Goal: Submit feedback/report problem: Submit feedback/report problem

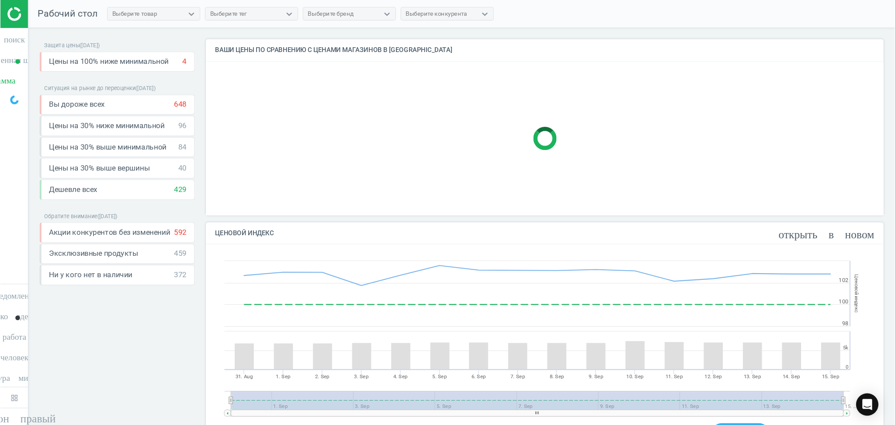
scroll to position [214, 696]
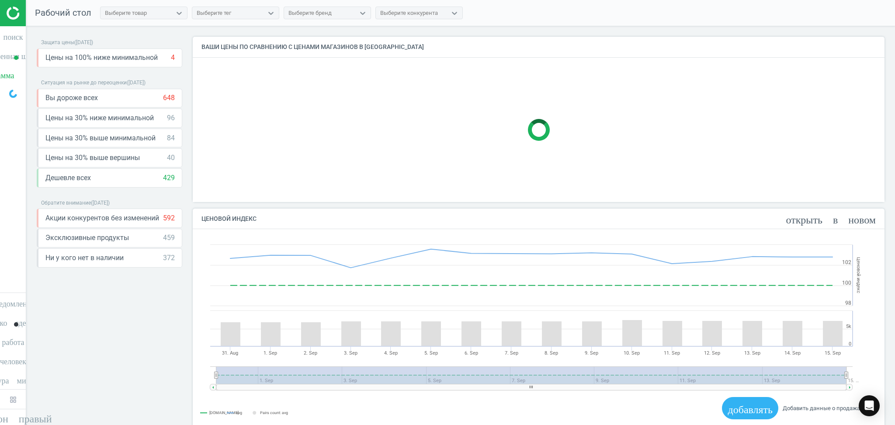
click at [16, 105] on nav "поиск Поиск временная шкала Доставка данных Обзор Сведения о парламентах Сопост…" at bounding box center [13, 159] width 26 height 266
click at [26, 13] on div "Рабочий стол" at bounding box center [58, 13] width 65 height 12
click at [21, 279] on nav "поиск Поиск временная шкала Доставка данных Обзор Сведения о парламентах Сопост…" at bounding box center [13, 159] width 26 height 266
click at [21, 278] on nav "поиск Поиск временная шкала Доставка данных Обзор Сведения о парламентах Сопост…" at bounding box center [13, 159] width 26 height 266
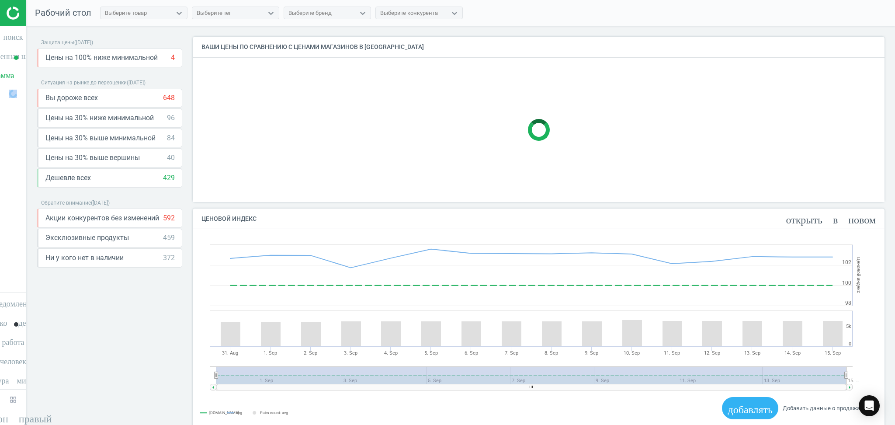
click at [14, 248] on nav "поиск Поиск временная шкала Доставка данных Обзор Сведения о парламентах Сопост…" at bounding box center [13, 159] width 26 height 266
click at [7, 17] on img at bounding box center [38, 13] width 62 height 13
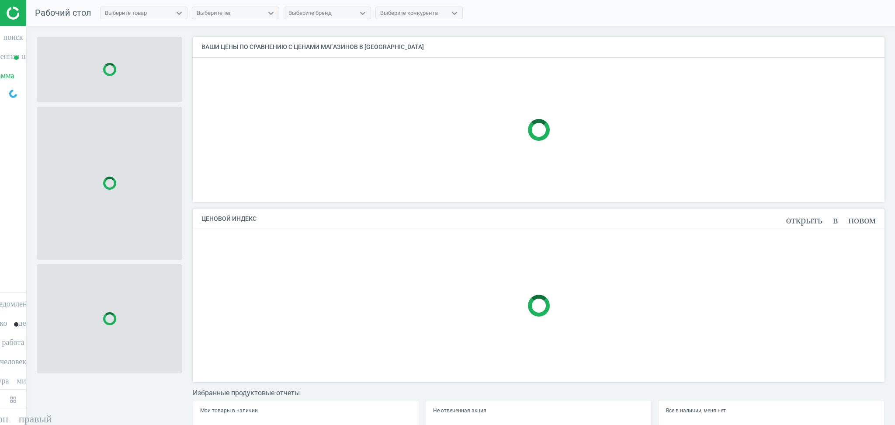
scroll to position [183, 700]
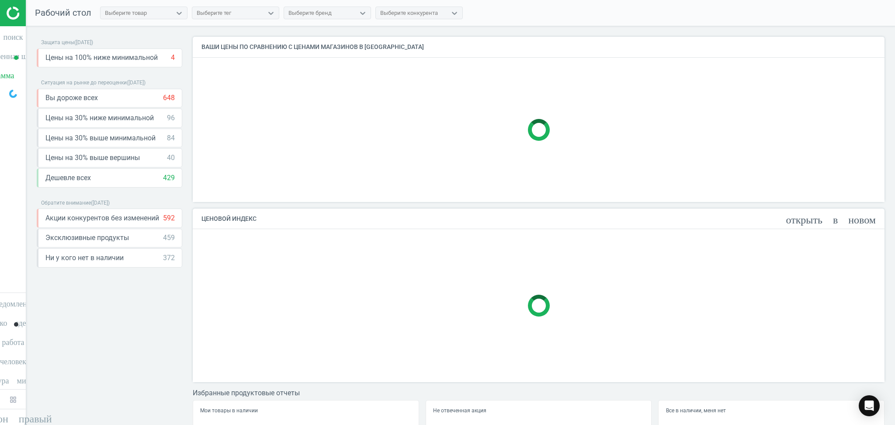
click at [14, 92] on img at bounding box center [13, 94] width 8 height 8
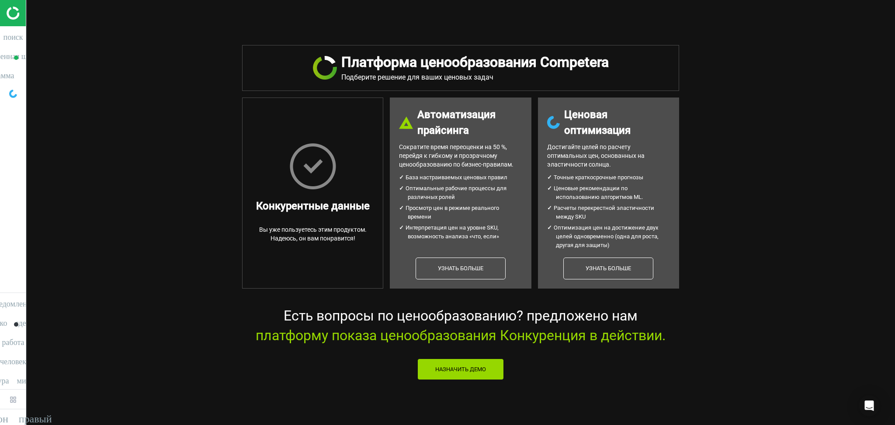
click at [191, 111] on div "Платформа ценообразования Competera Подберите решение для ваших ценовых задач К…" at bounding box center [460, 212] width 868 height 425
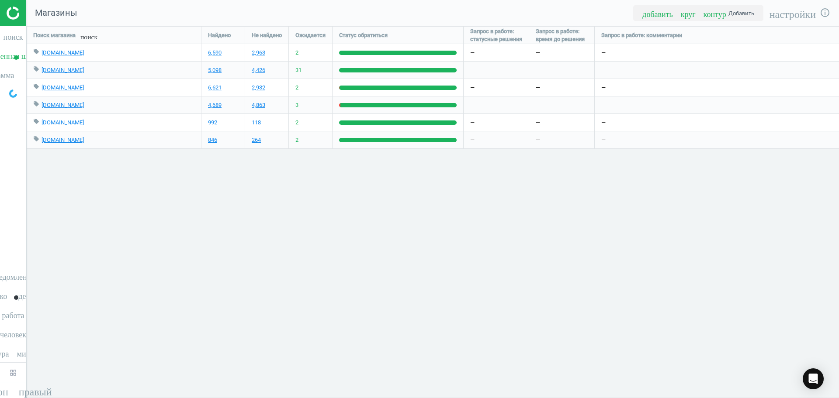
scroll to position [390, 830]
click at [0, 137] on nav "поиск Поиск временная шкала Доставка данных Обзор Сведения о парламентах Сопост…" at bounding box center [13, 146] width 26 height 240
drag, startPoint x: 7, startPoint y: 120, endPoint x: 278, endPoint y: 271, distance: 310.5
click at [278, 271] on div "Поиск магазина поиск Найдено Не найдено Ожидается Статус обратиться Запрос в ра…" at bounding box center [432, 212] width 813 height 372
click at [32, 394] on font "шеврон_правый" at bounding box center [12, 390] width 77 height 10
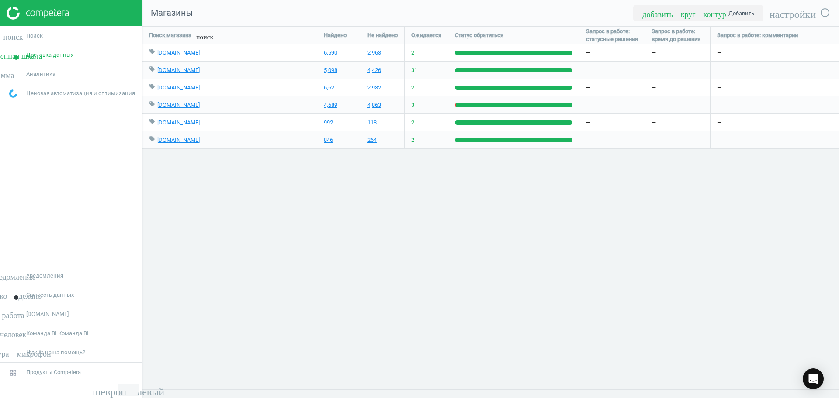
scroll to position [4, 4]
click at [120, 177] on nav "поиск Поиск временная шкала Доставка данных Обзор Сведения о парламентах Сопост…" at bounding box center [71, 146] width 142 height 240
drag, startPoint x: 143, startPoint y: 170, endPoint x: 158, endPoint y: 174, distance: 14.8
click at [158, 174] on div "Поиск магазина поиск Найдено Не найдено Ожидается Статус обратиться Запрос в ра…" at bounding box center [490, 212] width 697 height 372
click at [115, 393] on font "шеврон_левый" at bounding box center [129, 390] width 72 height 10
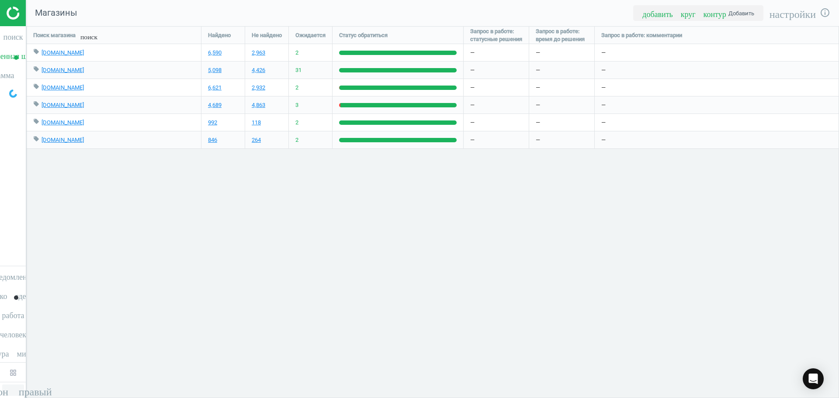
click at [11, 388] on font "шеврон_правый" at bounding box center [12, 390] width 77 height 10
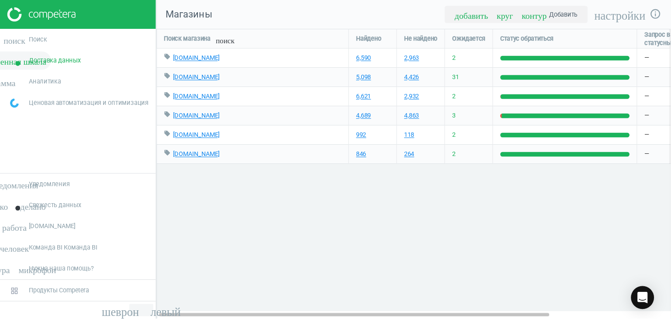
scroll to position [311, 547]
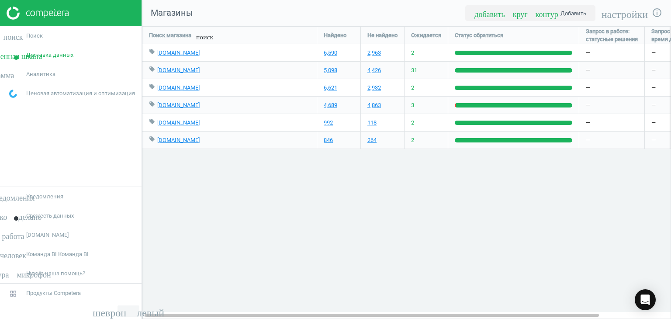
click at [24, 128] on nav "поиск Поиск временная шкала Доставка данных Обзор Сведения о парламентах Сопост…" at bounding box center [71, 106] width 142 height 160
click at [40, 75] on font "круговая_диаграмма_outlined" at bounding box center [13, 74] width 144 height 8
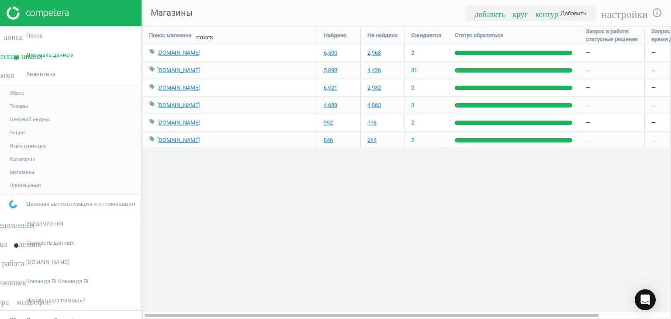
click at [21, 104] on font "Товары" at bounding box center [19, 106] width 18 height 6
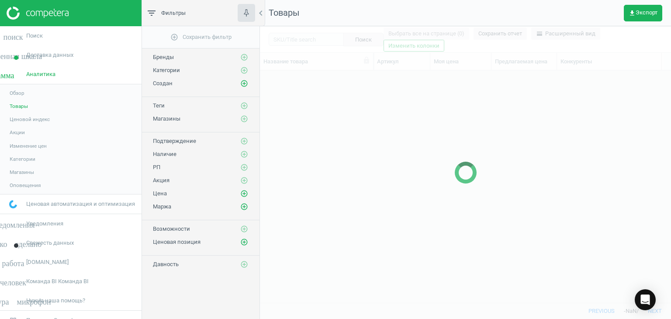
scroll to position [7, 7]
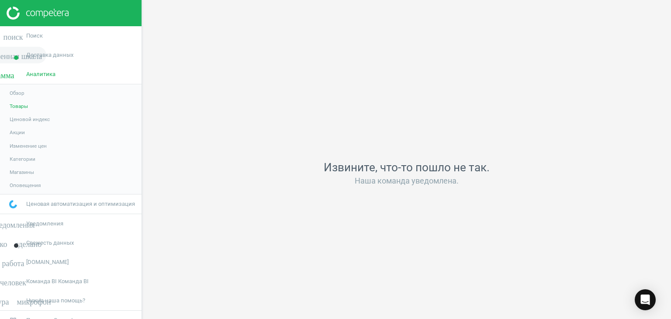
click at [3, 55] on font "временная шкала" at bounding box center [13, 55] width 58 height 8
click at [62, 57] on font "Доставка данных" at bounding box center [49, 55] width 47 height 7
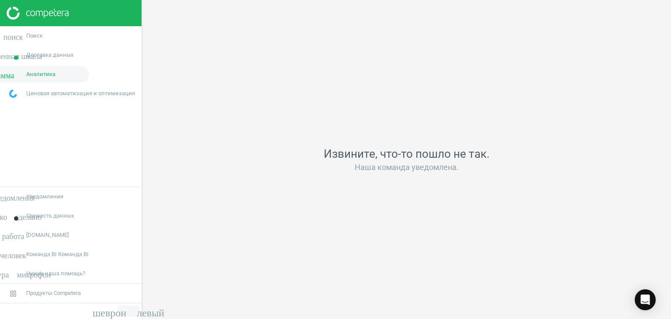
click at [58, 76] on font "круговая_диаграмма_outlined" at bounding box center [13, 74] width 144 height 8
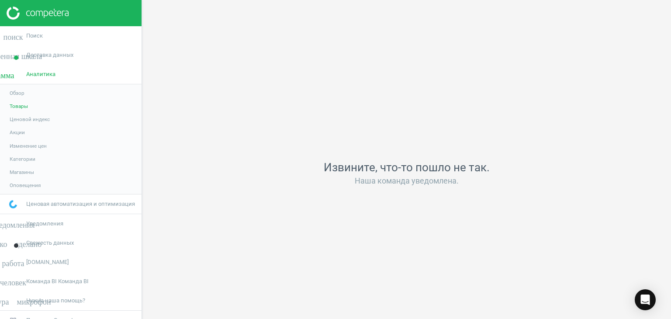
click at [23, 106] on font "Товары" at bounding box center [19, 106] width 18 height 6
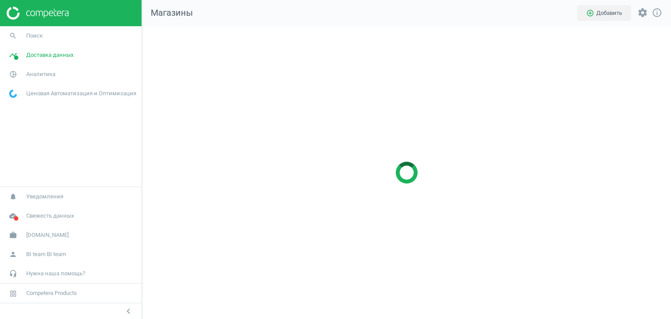
scroll to position [306, 542]
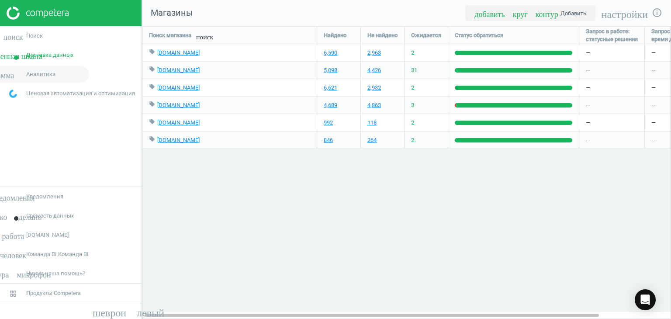
click at [60, 74] on font "круговая_диаграмма_outlined" at bounding box center [13, 74] width 144 height 8
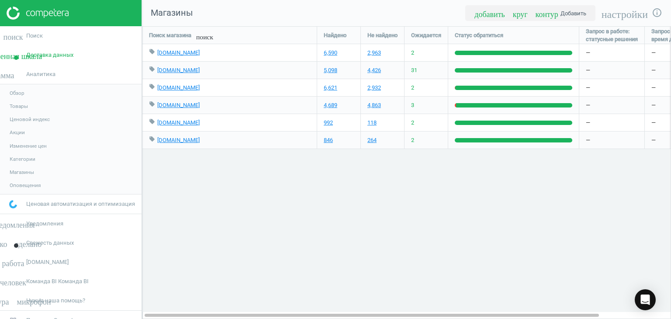
click at [23, 107] on font "Товары" at bounding box center [19, 106] width 18 height 6
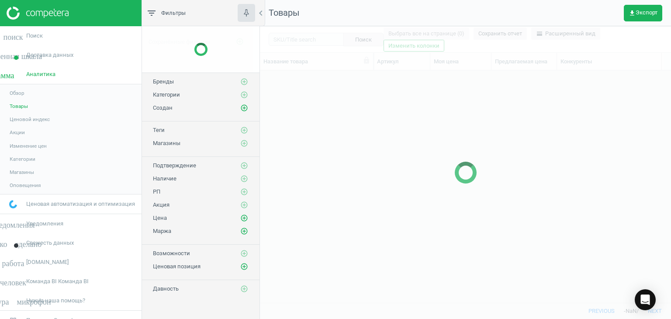
scroll to position [218, 405]
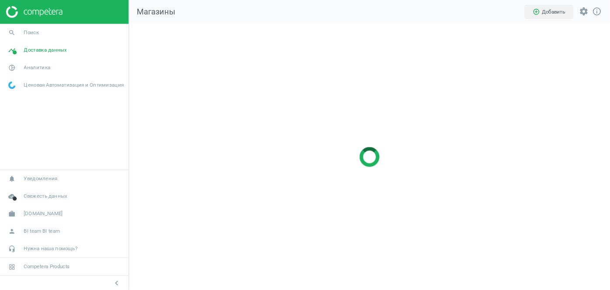
scroll to position [306, 542]
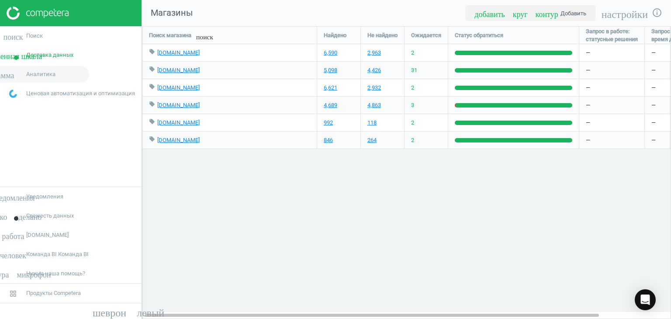
click at [44, 75] on font "круговая_диаграмма_outlined" at bounding box center [13, 74] width 144 height 8
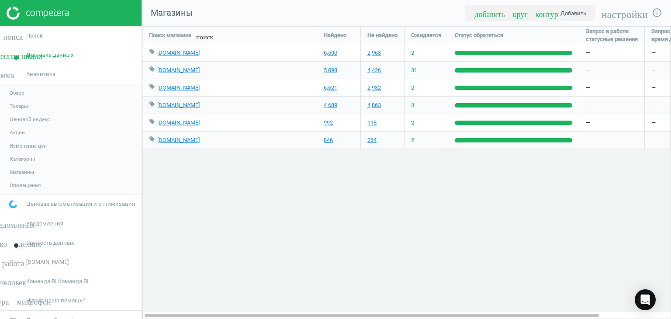
drag, startPoint x: 208, startPoint y: 204, endPoint x: 208, endPoint y: 197, distance: 7.0
click at [208, 204] on div "Поиск магазина поиск Найдено Не найдено Ожидается Статус обратиться Запрос в ра…" at bounding box center [406, 172] width 529 height 293
click at [53, 37] on link "поиск Поиск" at bounding box center [71, 35] width 142 height 19
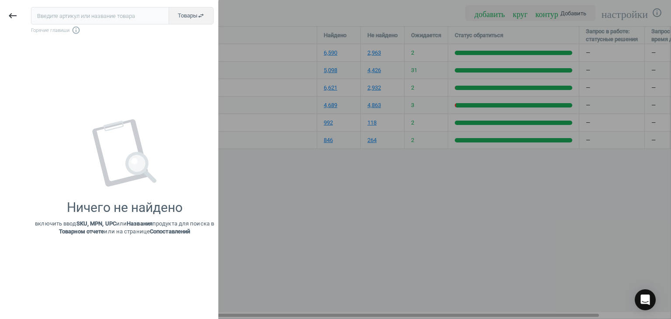
drag, startPoint x: 258, startPoint y: 203, endPoint x: 222, endPoint y: 154, distance: 61.0
click at [257, 203] on div at bounding box center [335, 159] width 671 height 319
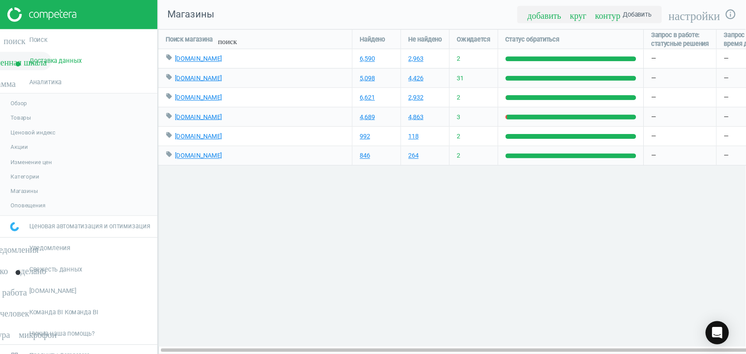
scroll to position [342, 617]
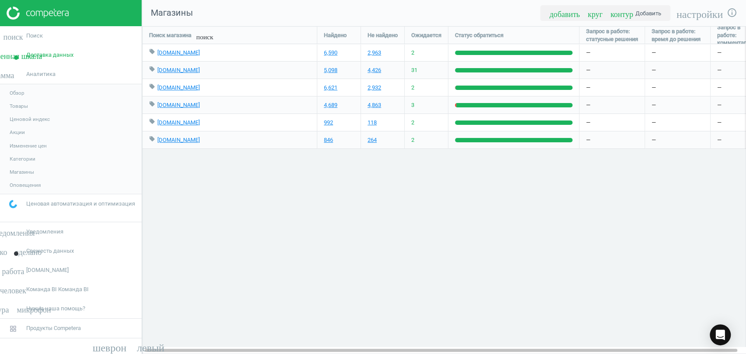
drag, startPoint x: 93, startPoint y: 53, endPoint x: 298, endPoint y: 176, distance: 238.8
click at [311, 188] on div "Поиск магазина поиск Найдено Не найдено Ожидается Статус обратиться Запрос в ра…" at bounding box center [444, 190] width 604 height 328
click at [20, 105] on font "Товары" at bounding box center [19, 106] width 18 height 6
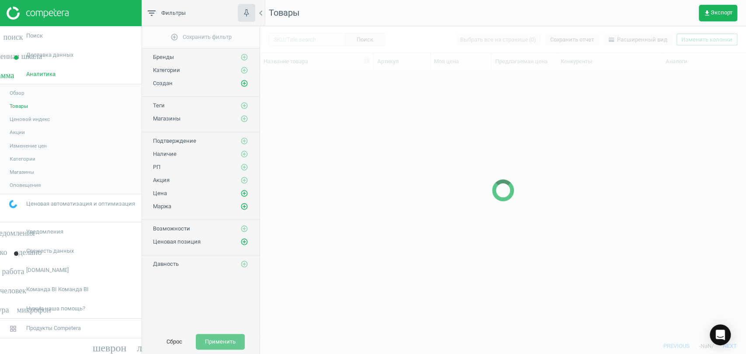
scroll to position [7, 7]
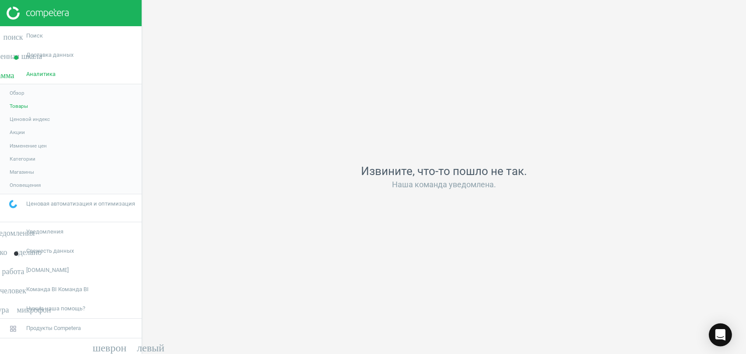
click at [671, 303] on div "Открытый Интерком Мессенджер" at bounding box center [720, 335] width 23 height 23
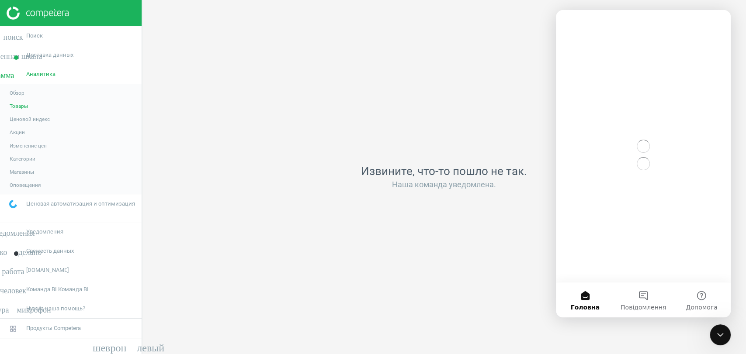
scroll to position [0, 0]
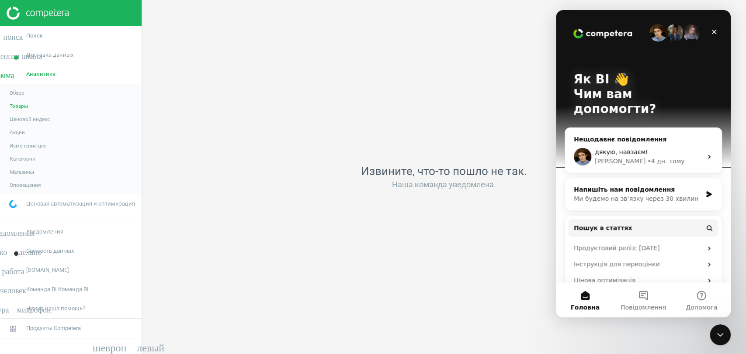
click at [671, 180] on div "Напишіть нам повідомлення Ми будемо на зв’язку через 30 хвилин" at bounding box center [643, 194] width 156 height 32
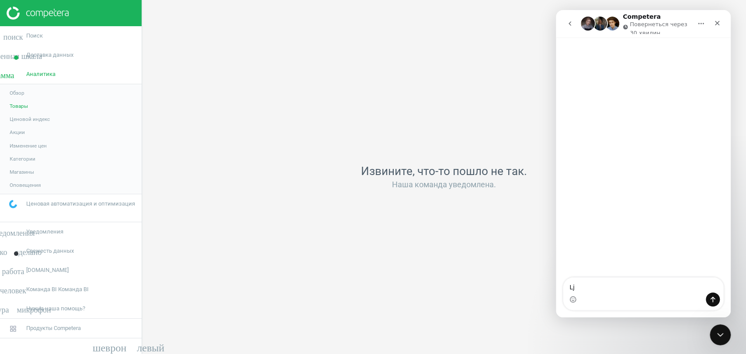
type textarea "L"
type textarea "Добрий день. наразі неможливо вигрузити таблиці з товарами. Чи буде вирішена ця…"
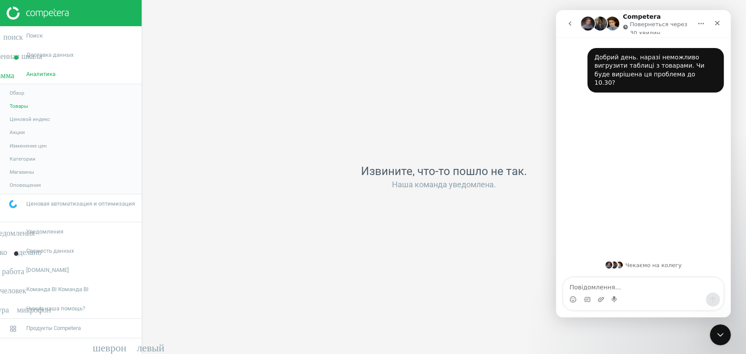
click at [445, 99] on div "Извините, что-то пошло не так. Наша команда уведомлена." at bounding box center [444, 177] width 604 height 354
click at [671, 303] on div "Закрыть программу для подключения Intercom" at bounding box center [718, 333] width 21 height 21
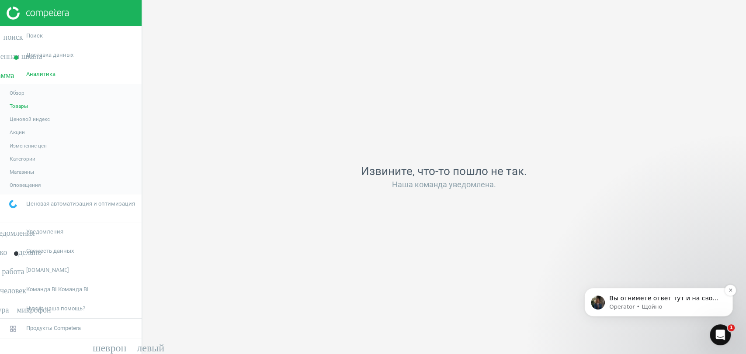
click at [668, 303] on p "Operator • Щойно" at bounding box center [665, 307] width 113 height 8
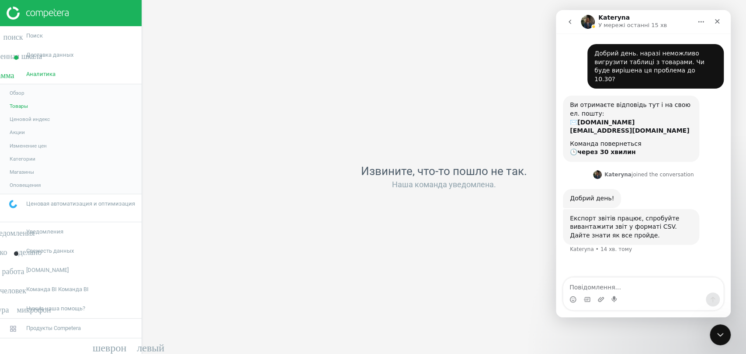
click at [453, 247] on div "Извините, что-то пошло не так. Наша команда уведомлена." at bounding box center [444, 177] width 604 height 354
drag, startPoint x: 721, startPoint y: 336, endPoint x: 1413, endPoint y: 649, distance: 759.6
click at [671, 303] on icon "Закрити програму для спілкування Intercom" at bounding box center [718, 334] width 10 height 10
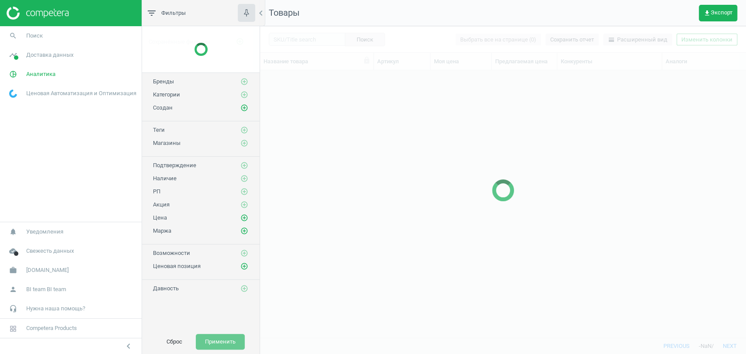
scroll to position [252, 478]
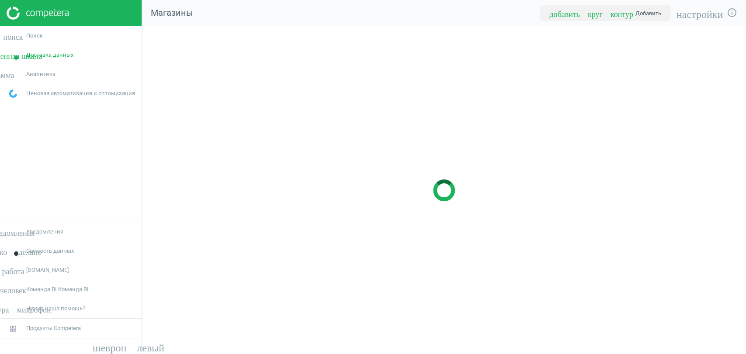
scroll to position [343, 619]
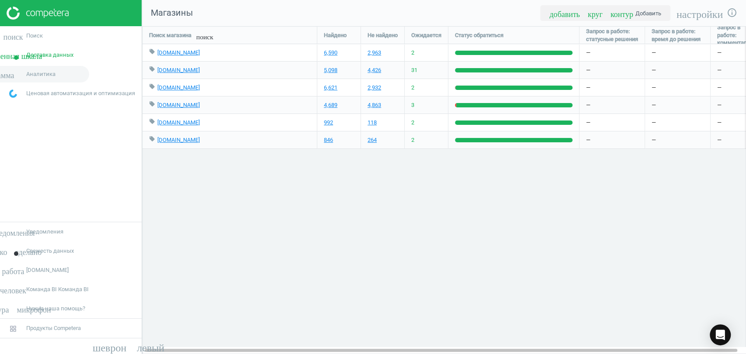
click at [42, 73] on font "круговая_диаграмма_outlined" at bounding box center [13, 74] width 144 height 8
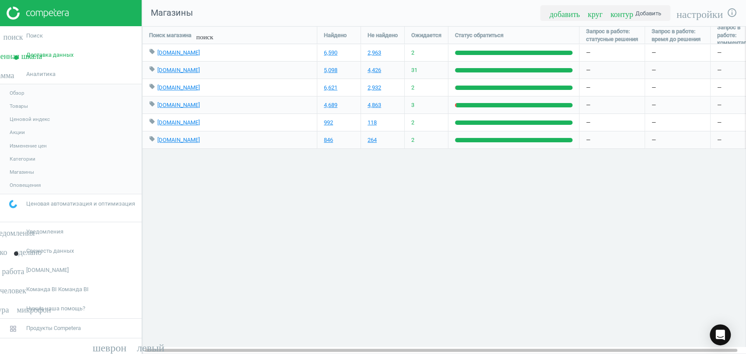
click at [21, 104] on font "Товары" at bounding box center [19, 106] width 18 height 6
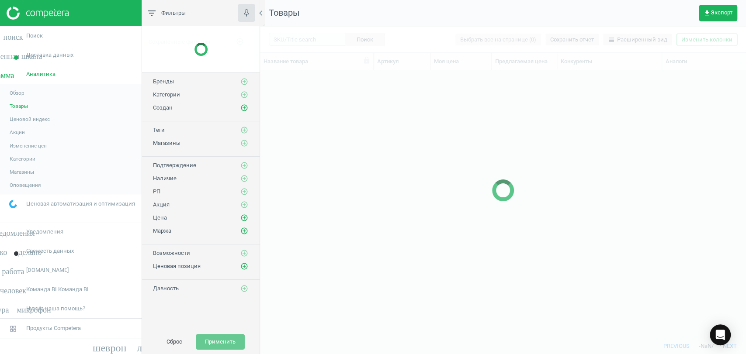
scroll to position [252, 478]
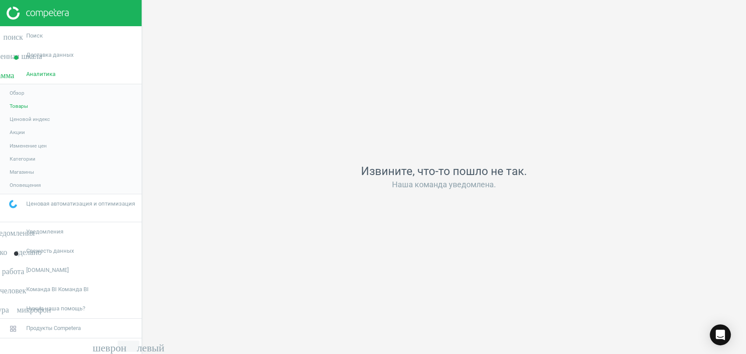
click at [124, 337] on font "шеврон_левый" at bounding box center [129, 346] width 72 height 10
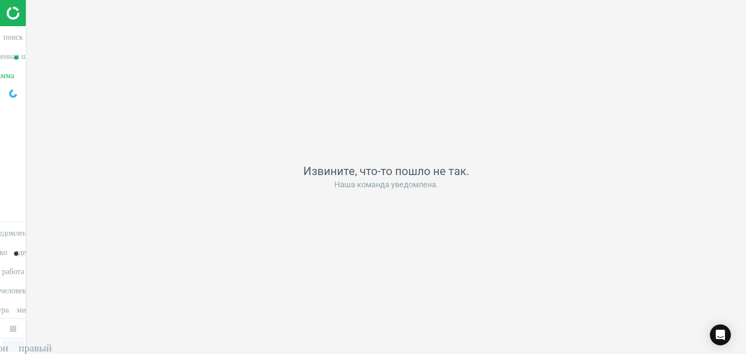
click at [45, 337] on font "шеврон_правый" at bounding box center [12, 346] width 77 height 10
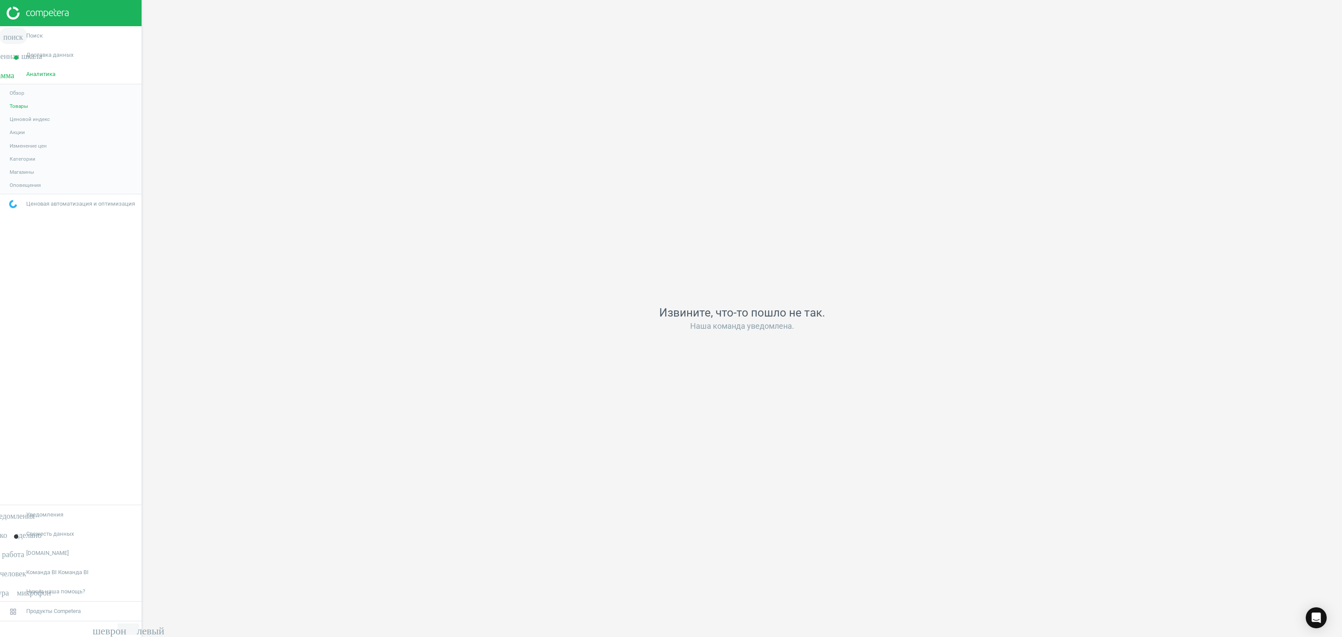
click at [38, 41] on link "поиск Поиск" at bounding box center [71, 35] width 142 height 19
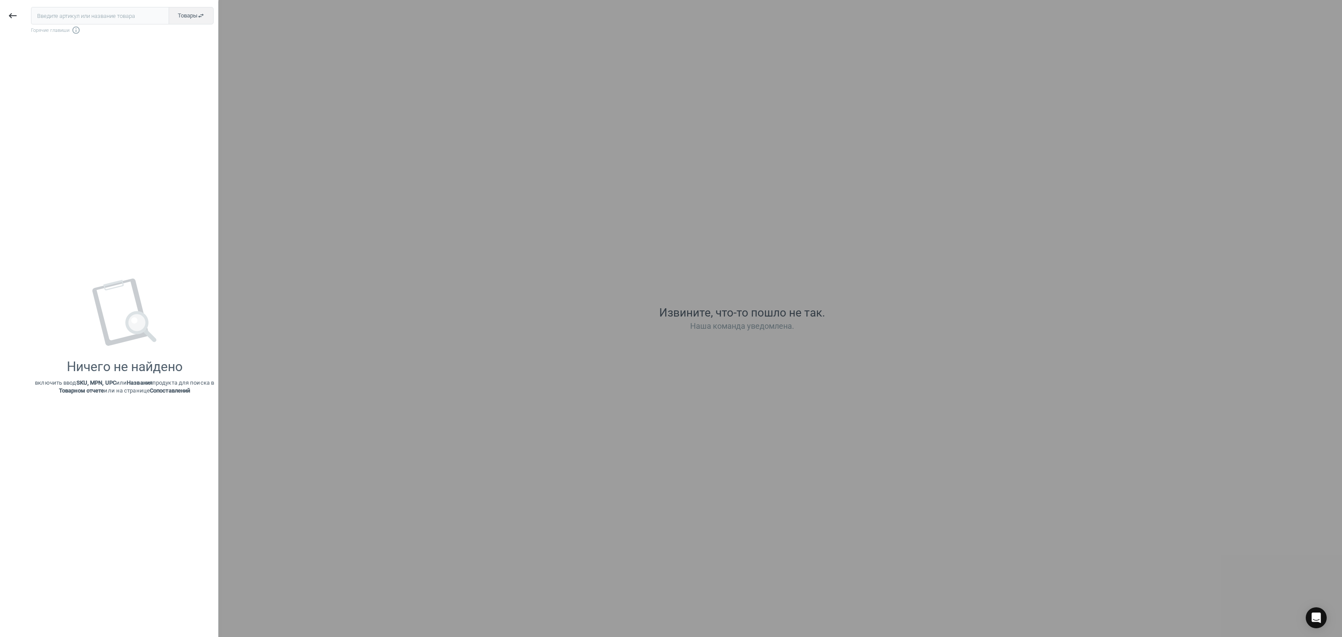
click at [37, 34] on span "Горячие главиши info_outline" at bounding box center [122, 30] width 183 height 9
click at [10, 12] on font "keyboard_backspace" at bounding box center [12, 15] width 10 height 10
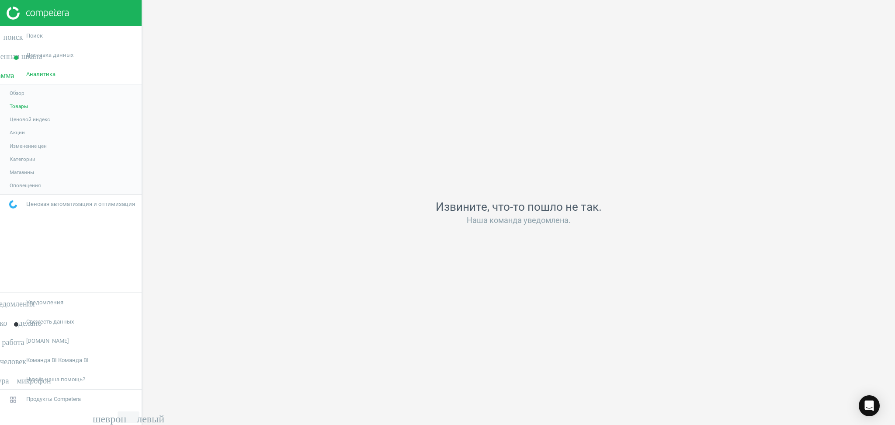
click at [671, 142] on div "Извините, что-то пошло не так. Наша команда уведомлена." at bounding box center [518, 212] width 753 height 425
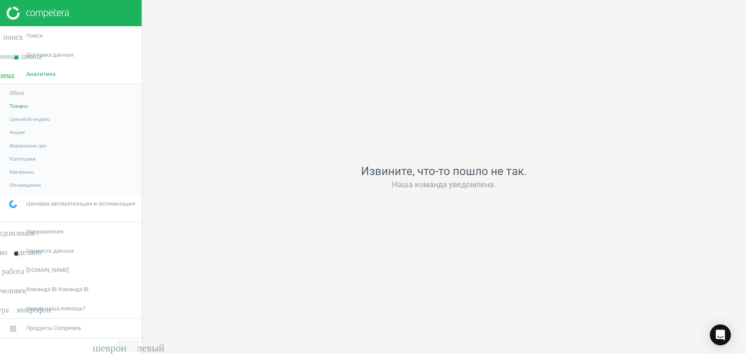
drag, startPoint x: 322, startPoint y: 118, endPoint x: 358, endPoint y: 131, distance: 38.1
click at [358, 131] on div "Извините, что-то пошло не так. Наша команда уведомлена." at bounding box center [444, 177] width 604 height 354
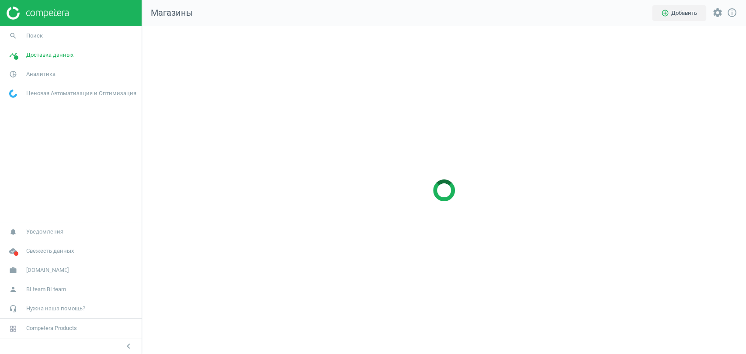
scroll to position [343, 619]
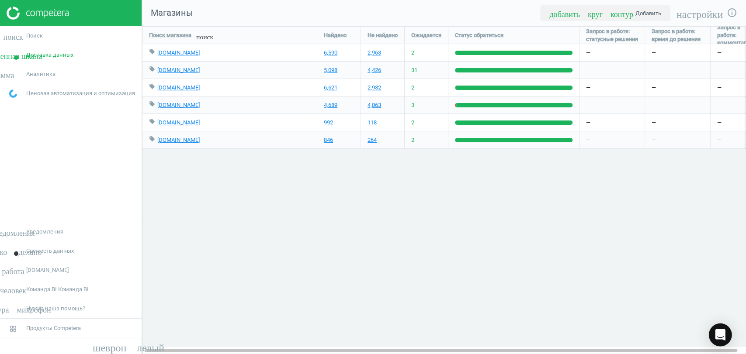
click at [726, 332] on div "Открытый Интерком Мессенджер" at bounding box center [720, 335] width 23 height 23
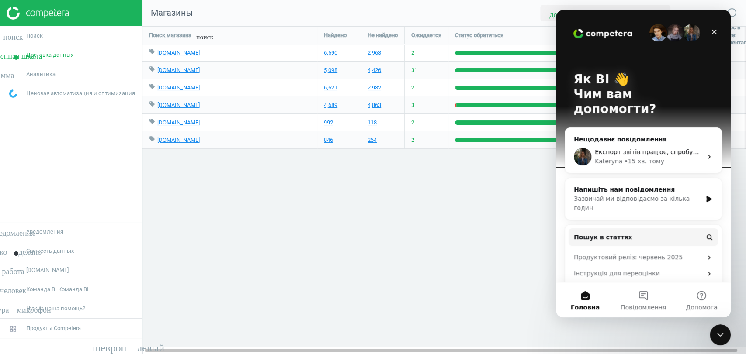
scroll to position [0, 0]
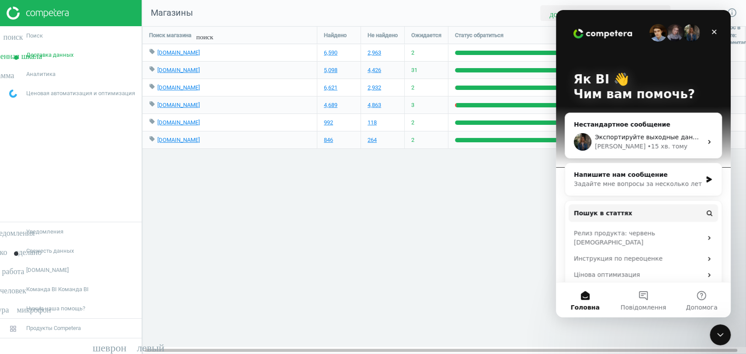
click at [259, 220] on div "Поиск магазина поиск Найдено Не найдено Ожидается Статус обратиться Запрос в ра…" at bounding box center [444, 190] width 604 height 328
click at [46, 74] on font "круговая_диаграмма_outlined" at bounding box center [13, 74] width 144 height 8
click at [24, 107] on font "Товары" at bounding box center [19, 106] width 18 height 6
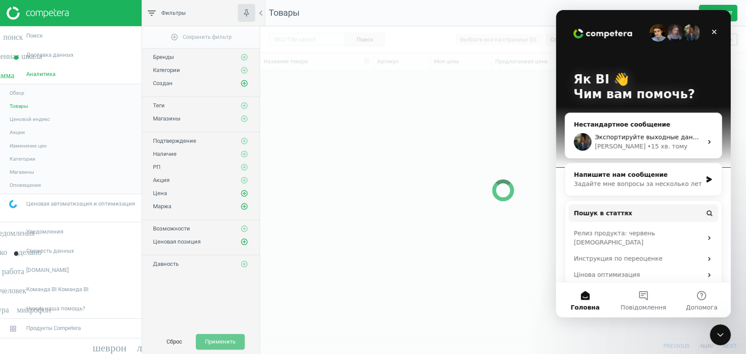
scroll to position [252, 478]
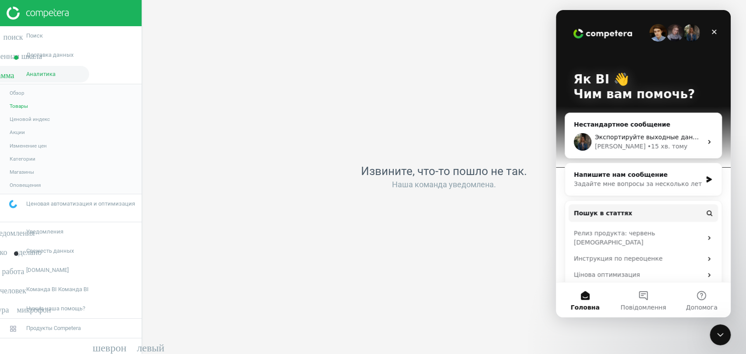
click at [9, 76] on font "круговая_диаграмма_outlined" at bounding box center [13, 74] width 144 height 8
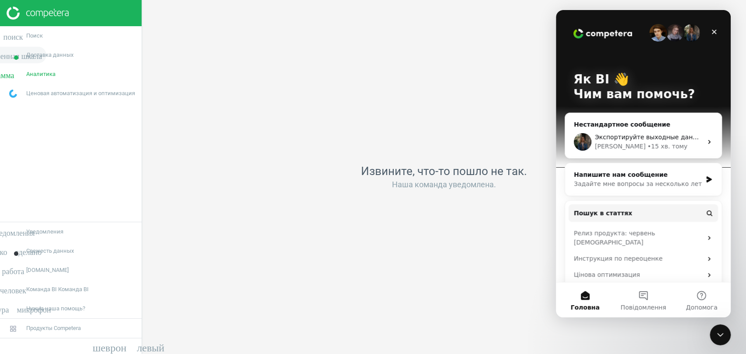
click at [62, 55] on font "Доставка данных" at bounding box center [49, 55] width 47 height 7
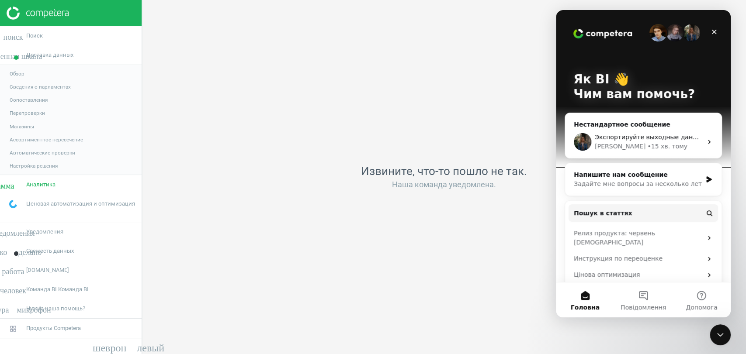
click at [24, 129] on font "Магазины" at bounding box center [22, 127] width 24 height 6
click at [24, 120] on link "Магазины" at bounding box center [71, 126] width 142 height 13
click at [24, 124] on font "Магазины" at bounding box center [22, 127] width 24 height 6
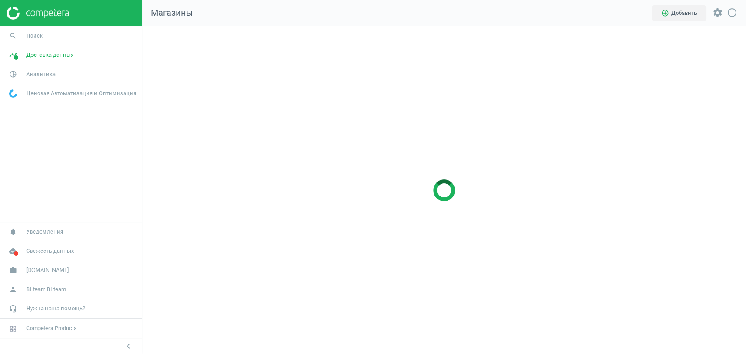
scroll to position [343, 619]
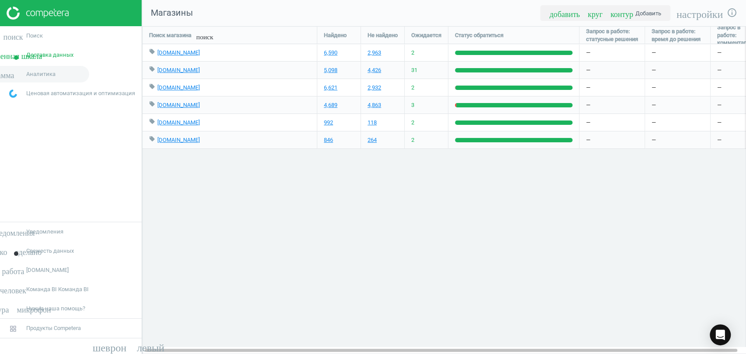
click at [48, 75] on font "круговая_диаграмма_outlined" at bounding box center [13, 74] width 144 height 8
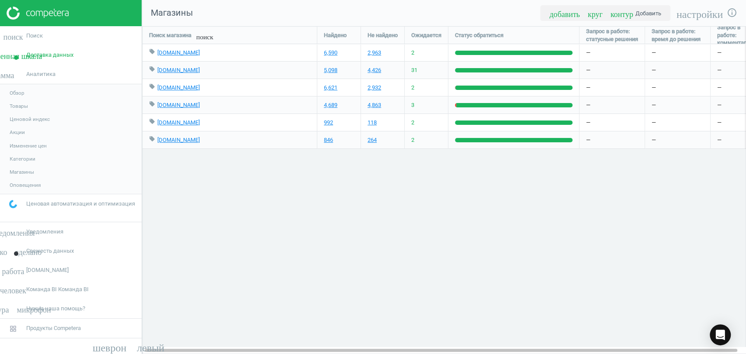
click at [28, 105] on link "Товары" at bounding box center [71, 106] width 142 height 13
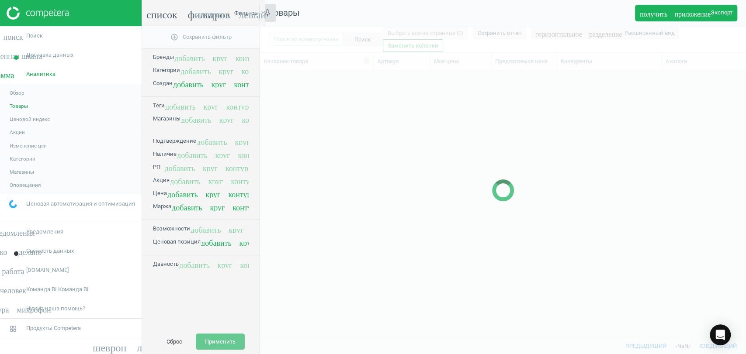
scroll to position [252, 478]
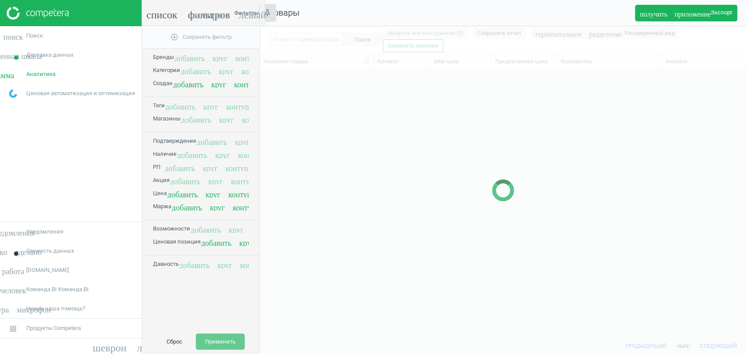
scroll to position [252, 478]
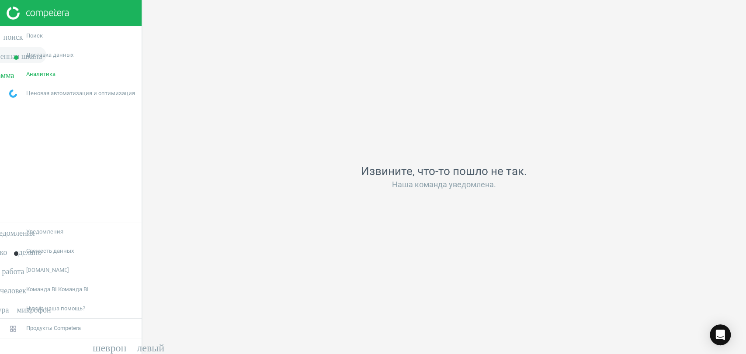
click at [64, 58] on font "Доставка данных" at bounding box center [49, 55] width 47 height 7
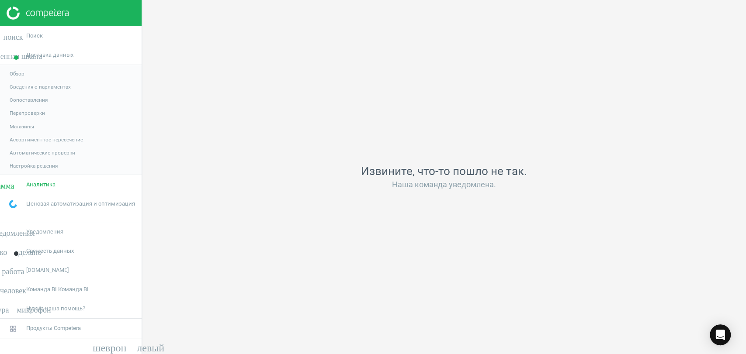
click at [21, 128] on font "Магазины" at bounding box center [22, 127] width 24 height 6
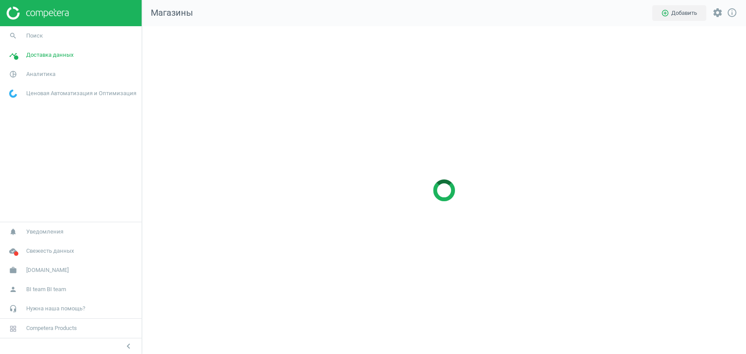
scroll to position [343, 619]
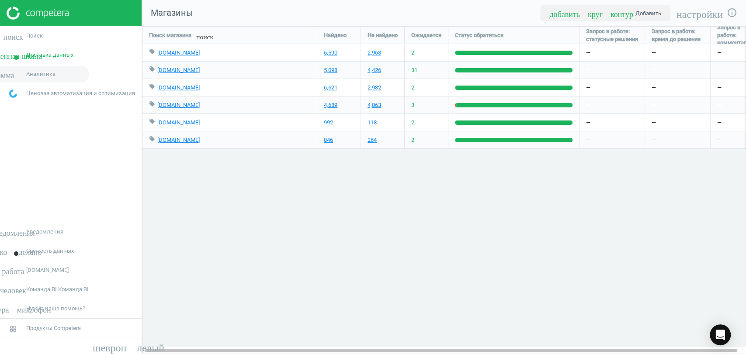
click at [38, 72] on font "круговая_диаграмма_outlined" at bounding box center [13, 74] width 144 height 8
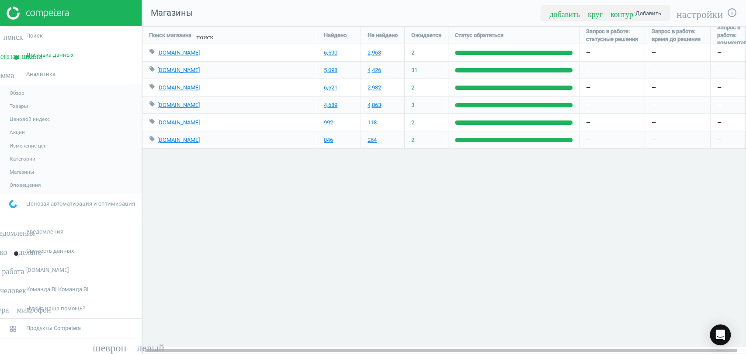
click at [22, 106] on font "Товары" at bounding box center [19, 106] width 18 height 6
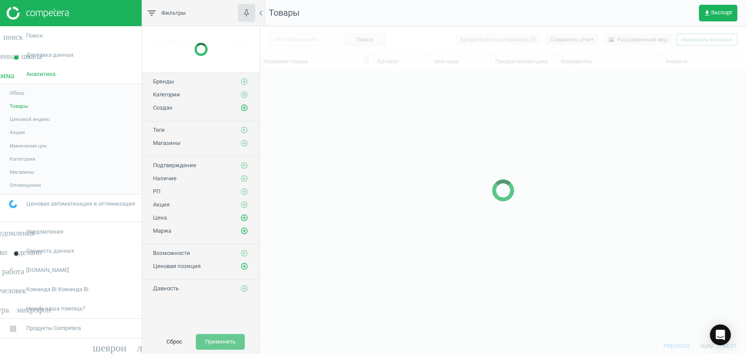
scroll to position [252, 478]
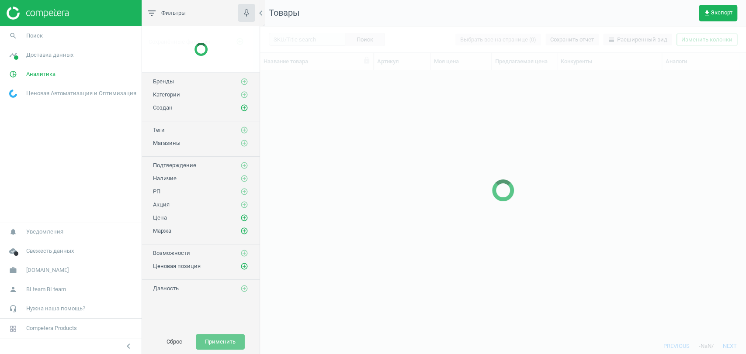
scroll to position [7, 7]
